Goal: Transaction & Acquisition: Book appointment/travel/reservation

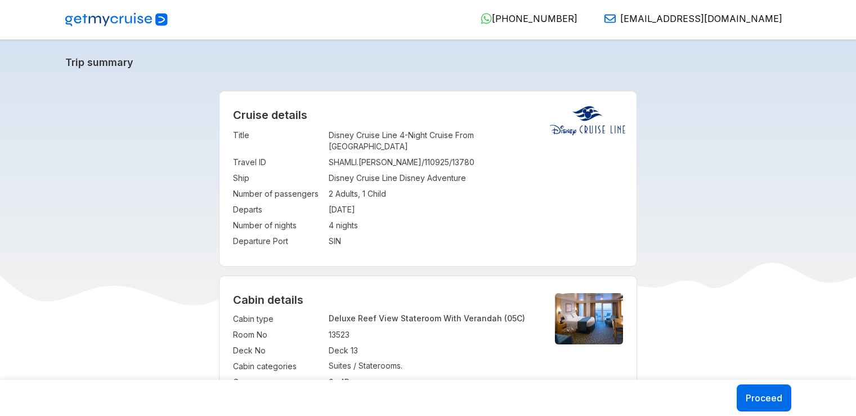
select select "**"
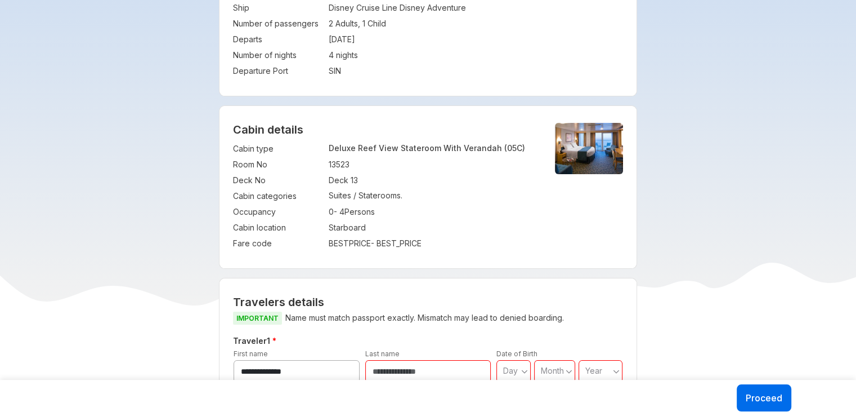
scroll to position [56, 0]
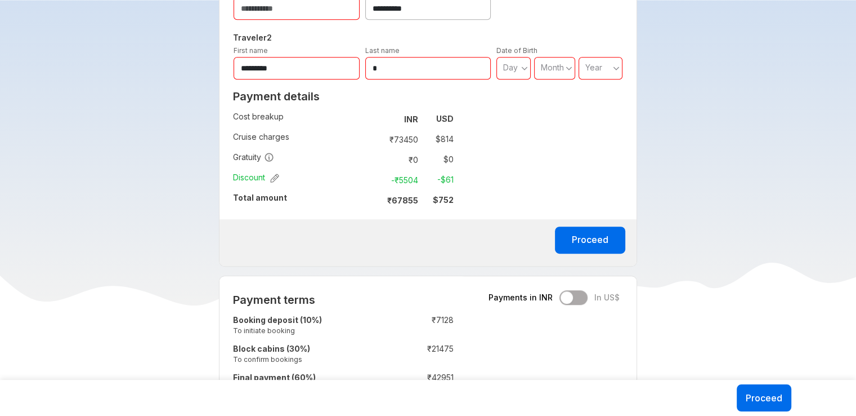
scroll to position [732, 0]
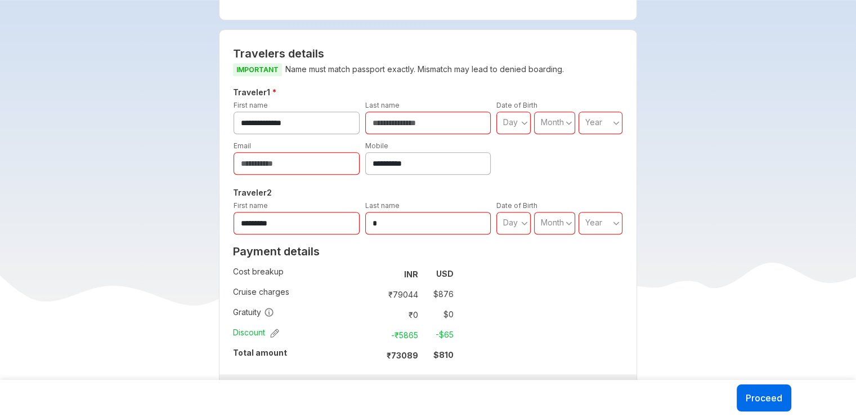
scroll to position [619, 0]
